Goal: Task Accomplishment & Management: Manage account settings

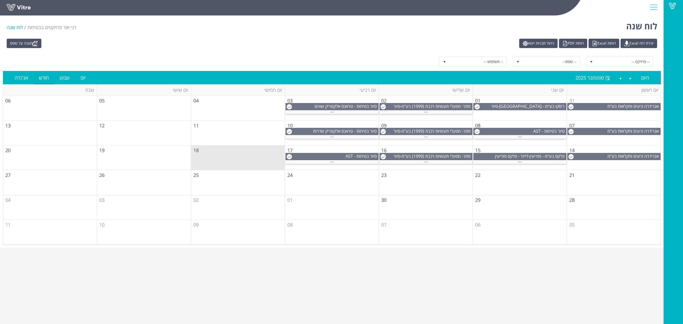
click at [353, 48] on div "מענה על טופס יצירת דוח Excel דוחות Excel דוחות PDF ניהול תבניות ייצוא" at bounding box center [332, 43] width 658 height 9
click at [17, 6] on link at bounding box center [27, 9] width 40 height 10
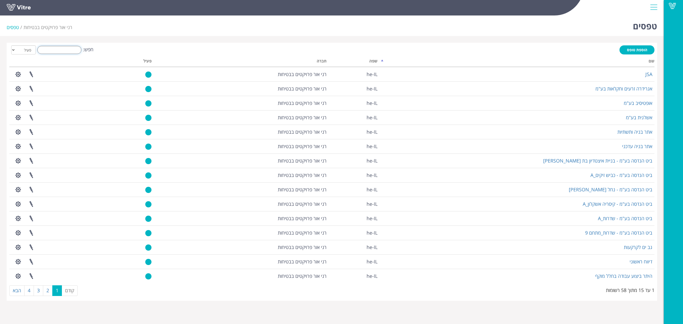
click at [60, 48] on input "חפש:" at bounding box center [59, 50] width 44 height 8
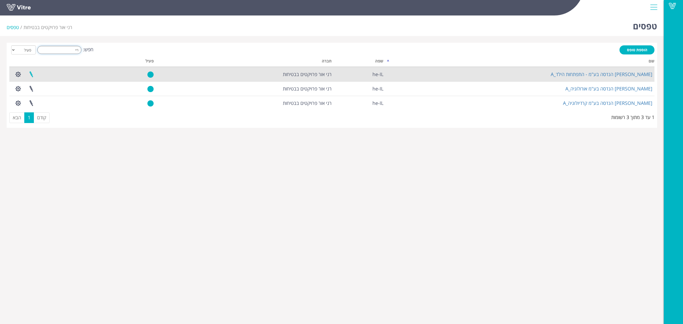
type input "ריי"
click at [31, 72] on link at bounding box center [31, 74] width 13 height 14
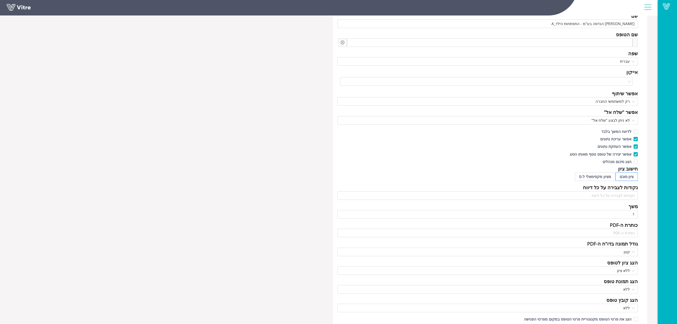
scroll to position [71, 0]
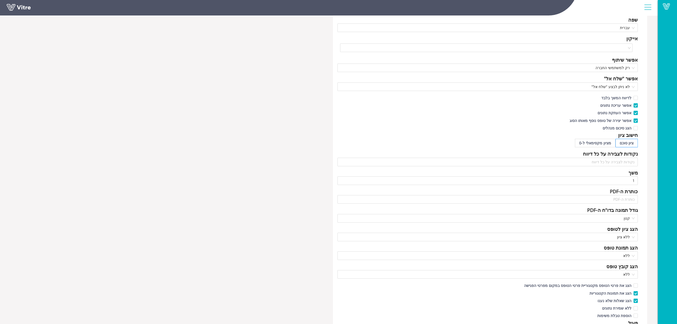
click at [450, 138] on div "חישוב ציון" at bounding box center [488, 134] width 301 height 7
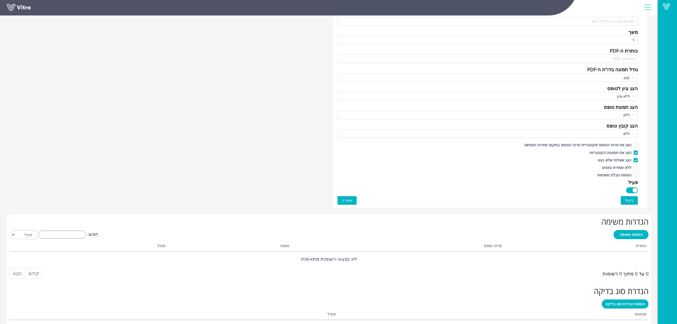
scroll to position [249, 0]
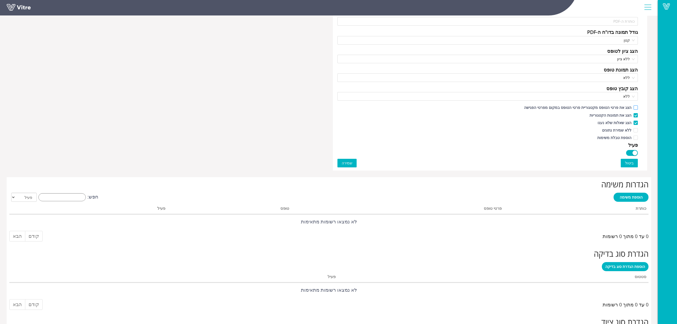
click at [634, 107] on input "הצג את פרטי הטופס מקטגוריית פרטי הטופס במקום מפרטי הפגישה" at bounding box center [635, 108] width 5 height 5
checkbox input "true"
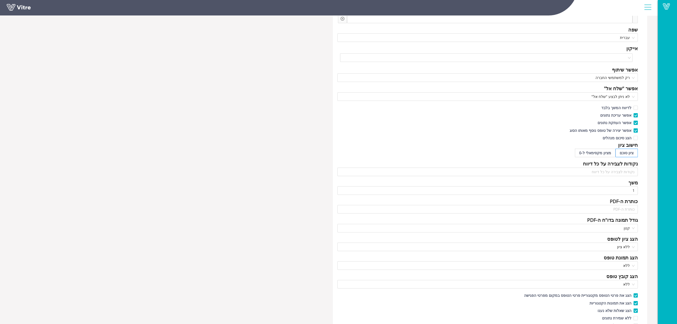
scroll to position [0, 0]
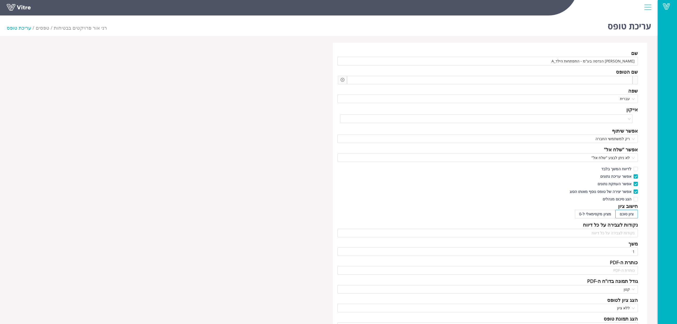
click at [462, 47] on div "שם ריינבך הנדסה בע"מ - התפתחות הילד_A שם הטופס שפה עברית אייקון אפשר שיתוף רק ל…" at bounding box center [490, 231] width 314 height 377
click at [15, 10] on link at bounding box center [27, 9] width 40 height 10
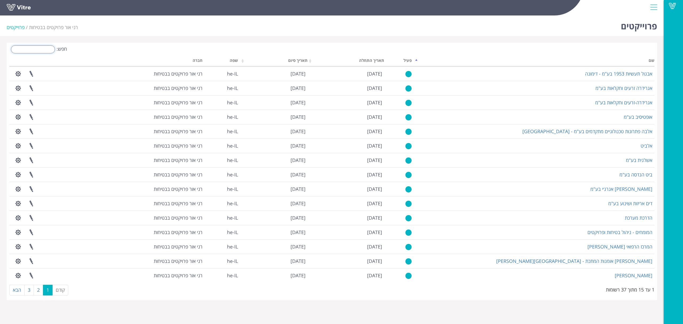
click at [43, 47] on input "חפש:" at bounding box center [33, 49] width 44 height 8
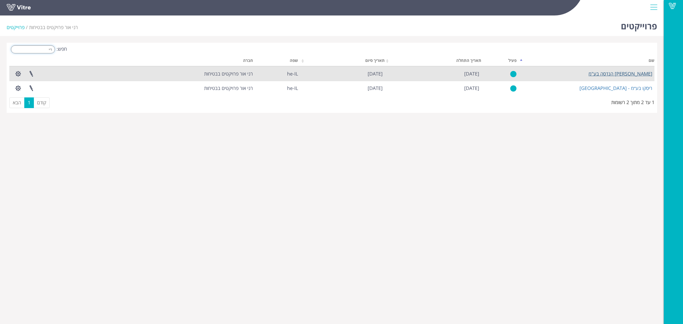
type input "ריי"
click at [628, 71] on link "ריינבך הנדסה בע"מ" at bounding box center [620, 73] width 64 height 6
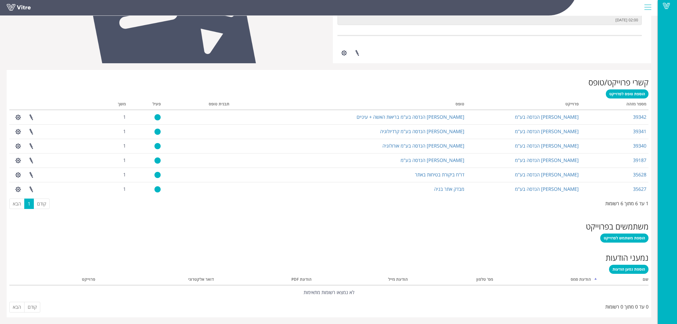
scroll to position [171, 0]
click at [614, 238] on span "הוספת משתמש לפרוייקט" at bounding box center [624, 237] width 41 height 5
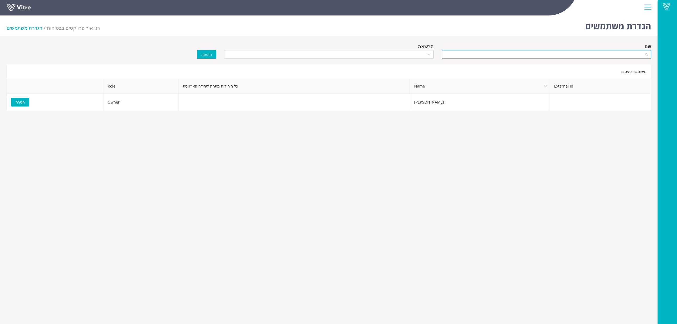
click at [512, 55] on input "search" at bounding box center [544, 54] width 199 height 8
click at [512, 82] on div "rani ohana" at bounding box center [546, 82] width 203 height 6
click at [408, 54] on input "search" at bounding box center [326, 54] width 199 height 8
click at [407, 64] on div "Owner" at bounding box center [328, 65] width 203 height 6
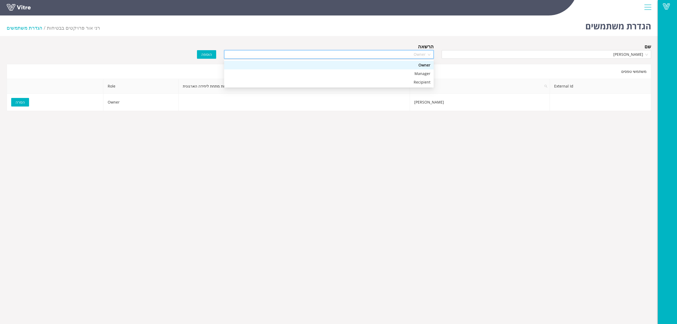
click at [409, 54] on span "Owner" at bounding box center [328, 54] width 203 height 8
click at [406, 74] on div "Manager" at bounding box center [328, 74] width 203 height 6
click at [210, 55] on span "הוספה" at bounding box center [206, 54] width 11 height 6
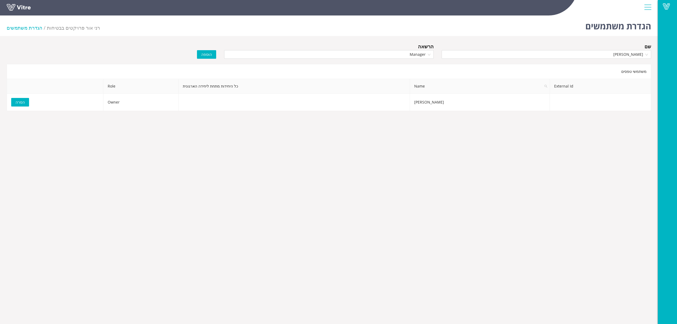
click at [26, 5] on link at bounding box center [27, 9] width 40 height 10
